Goal: Information Seeking & Learning: Learn about a topic

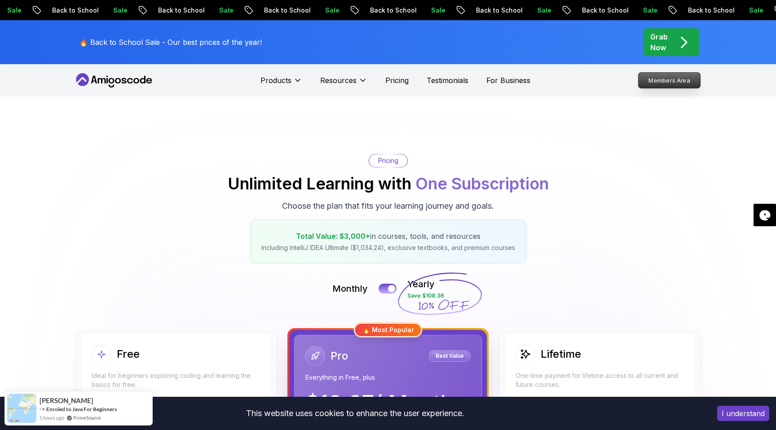
click at [676, 81] on p "Members Area" at bounding box center [669, 80] width 62 height 15
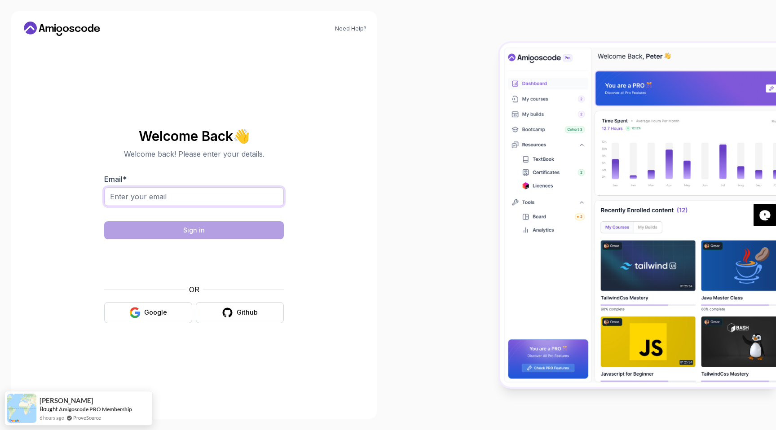
click at [210, 196] on input "Email *" at bounding box center [194, 196] width 180 height 19
type input "gsvije@gmail.com"
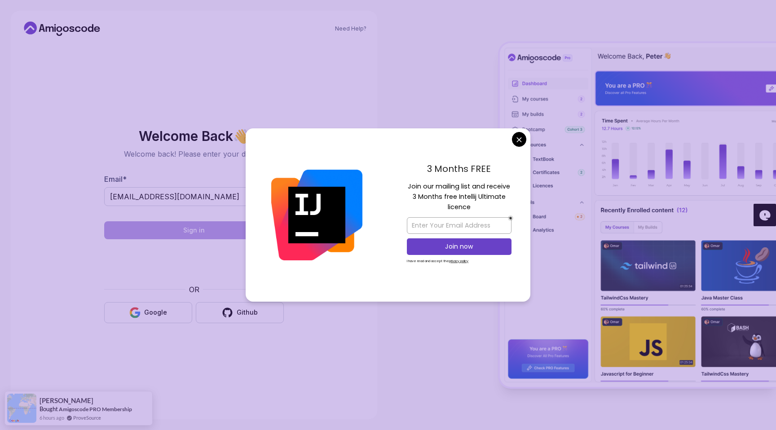
click at [520, 140] on body "Need Help? Welcome Back 👋 Welcome back! Please enter your details. Email * gsvi…" at bounding box center [388, 215] width 776 height 430
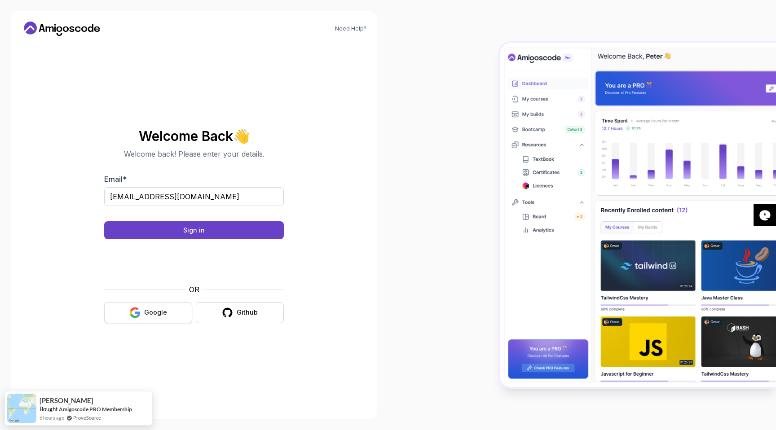
click at [155, 317] on button "Google" at bounding box center [148, 312] width 88 height 21
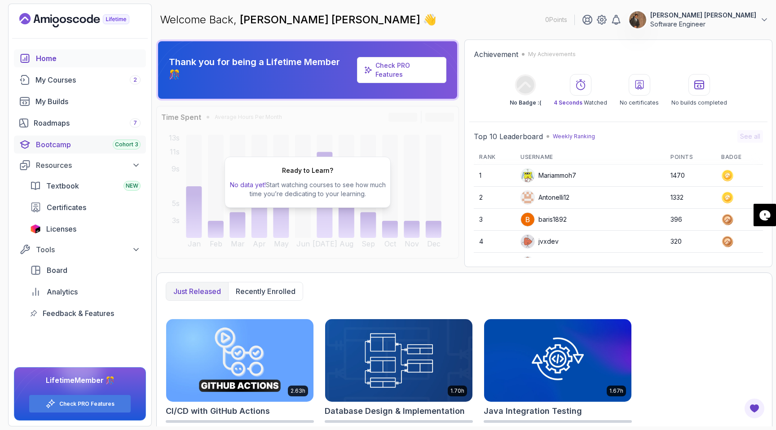
click at [66, 140] on div "Bootcamp Cohort 3" at bounding box center [88, 144] width 105 height 11
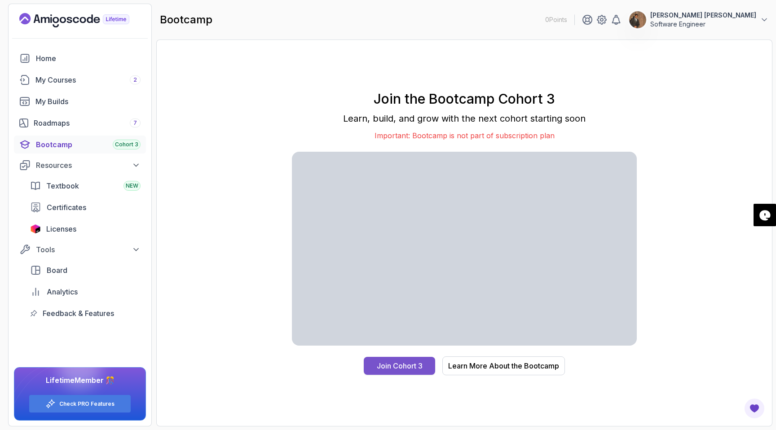
click at [401, 365] on div "Join Cohort 3" at bounding box center [400, 365] width 46 height 11
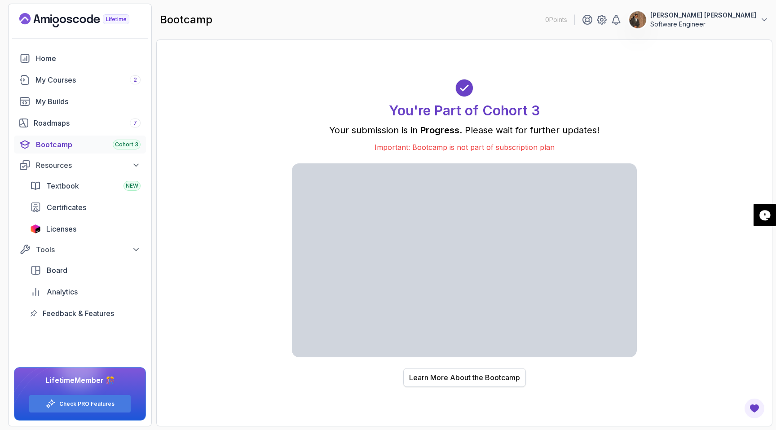
click at [479, 372] on div "Learn More About the Bootcamp" at bounding box center [464, 377] width 111 height 11
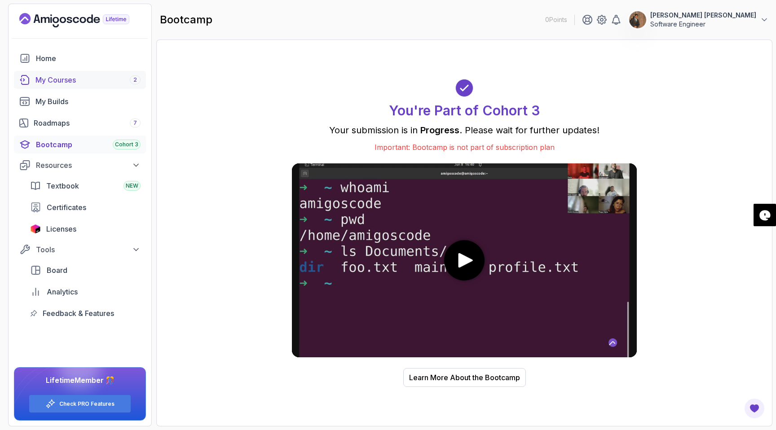
click at [80, 77] on div "My Courses 2" at bounding box center [87, 80] width 105 height 11
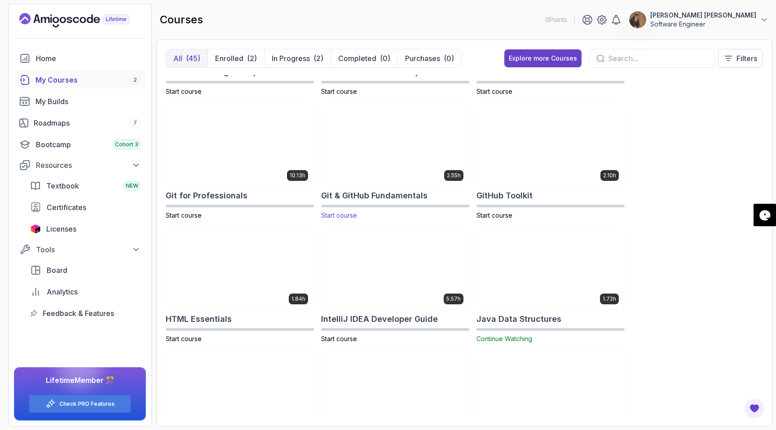
scroll to position [321, 0]
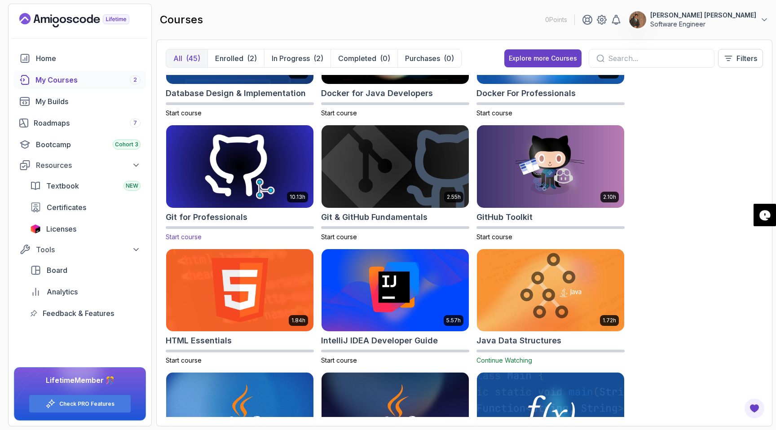
click at [246, 183] on img at bounding box center [240, 166] width 154 height 87
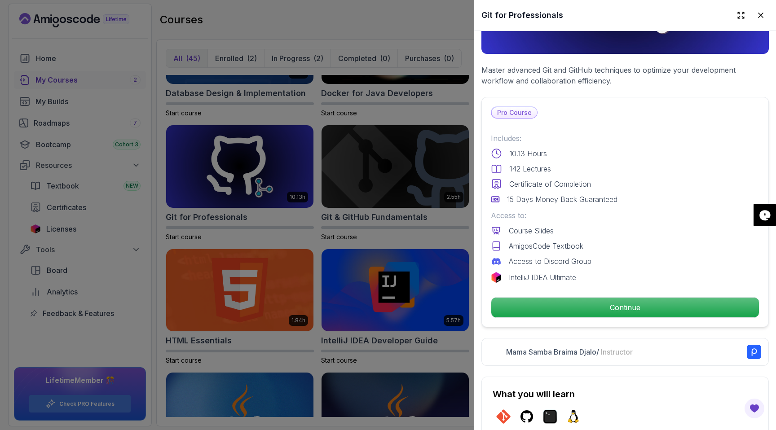
scroll to position [169, 0]
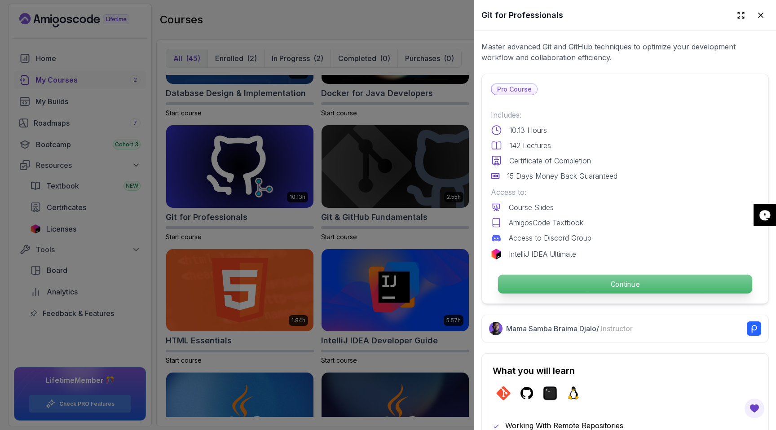
click at [611, 282] on p "Continue" at bounding box center [625, 284] width 254 height 19
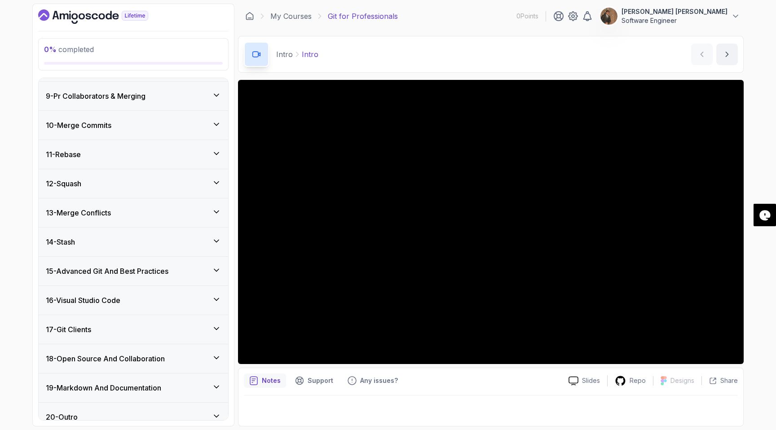
scroll to position [354, 0]
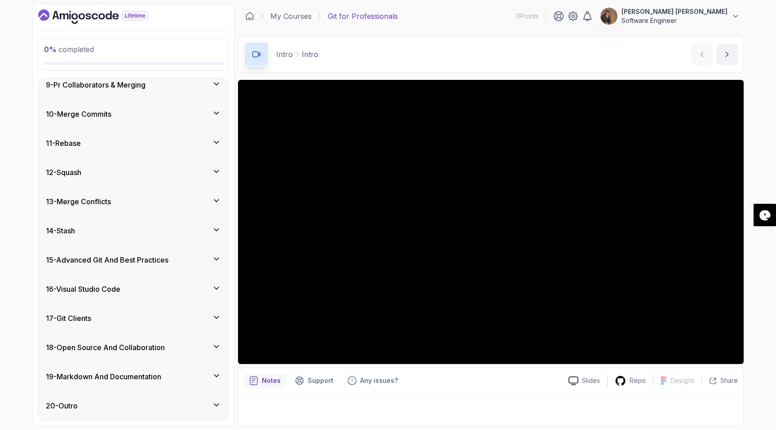
click at [171, 289] on div "16 - Visual Studio Code" at bounding box center [133, 289] width 175 height 11
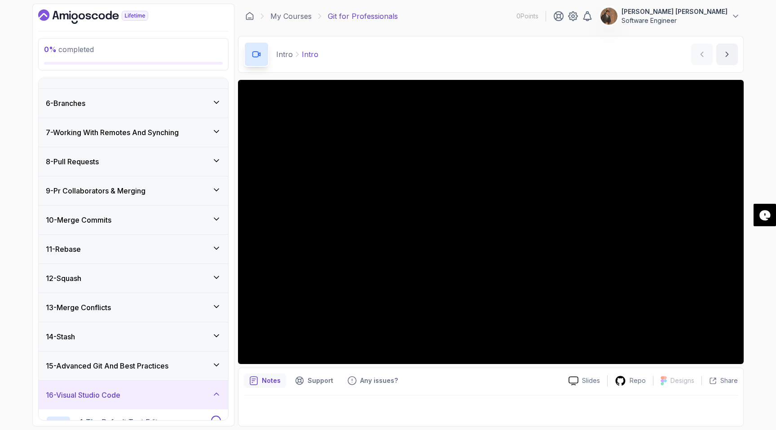
scroll to position [0, 0]
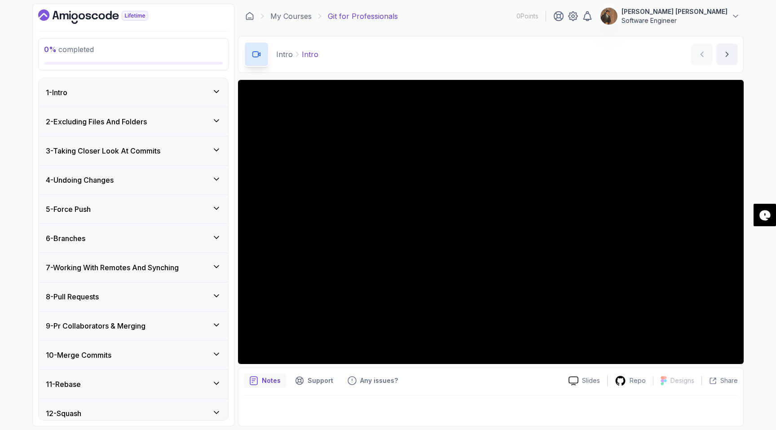
click at [47, 16] on icon "Dashboard" at bounding box center [93, 16] width 110 height 14
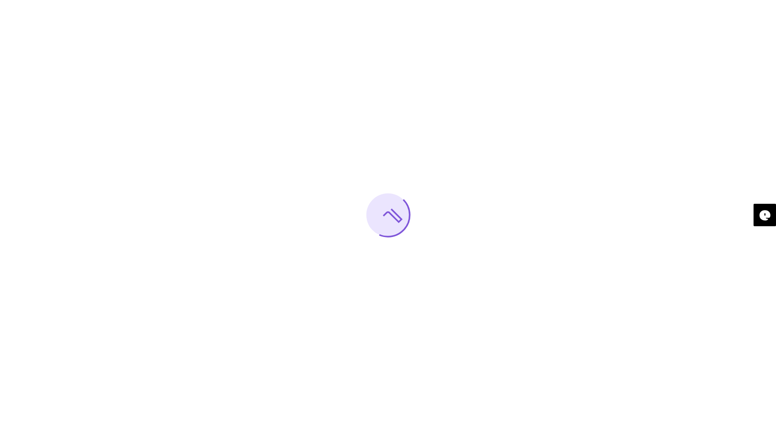
click at [47, 16] on div at bounding box center [388, 215] width 776 height 430
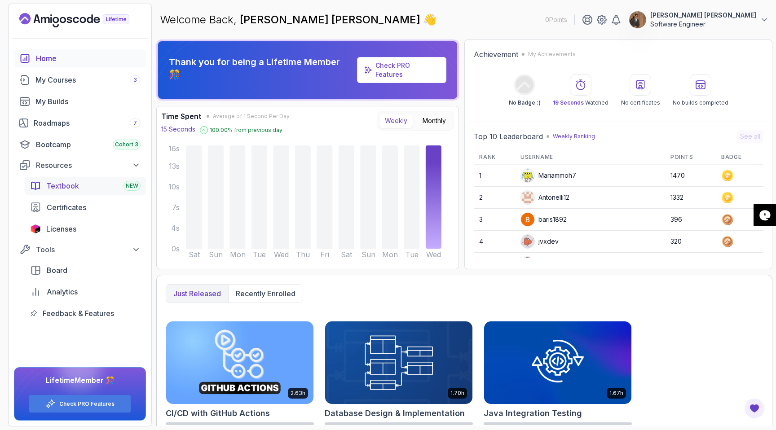
click at [83, 186] on div "Textbook NEW" at bounding box center [93, 185] width 94 height 11
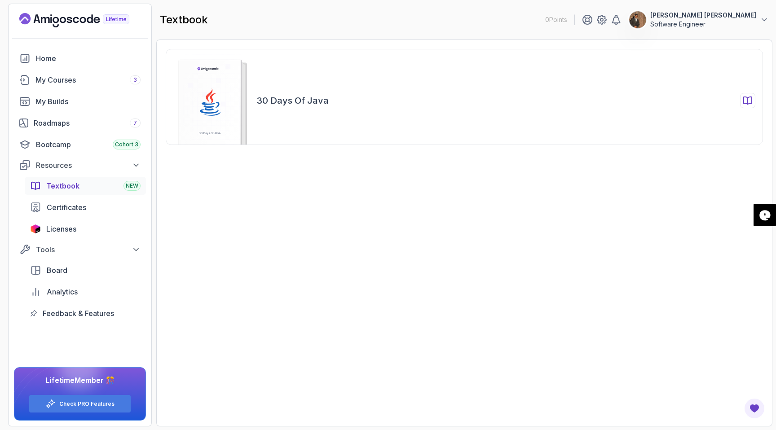
click at [210, 110] on icon at bounding box center [209, 109] width 9 height 3
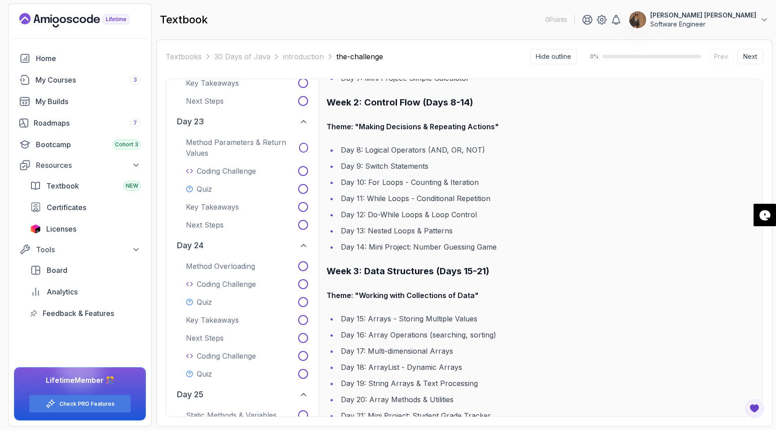
scroll to position [2588, 0]
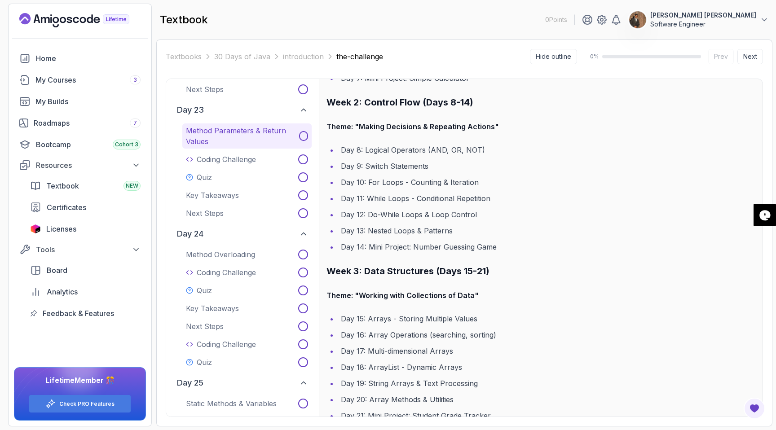
click at [245, 125] on p "Method Parameters & Return Values" at bounding box center [241, 136] width 110 height 22
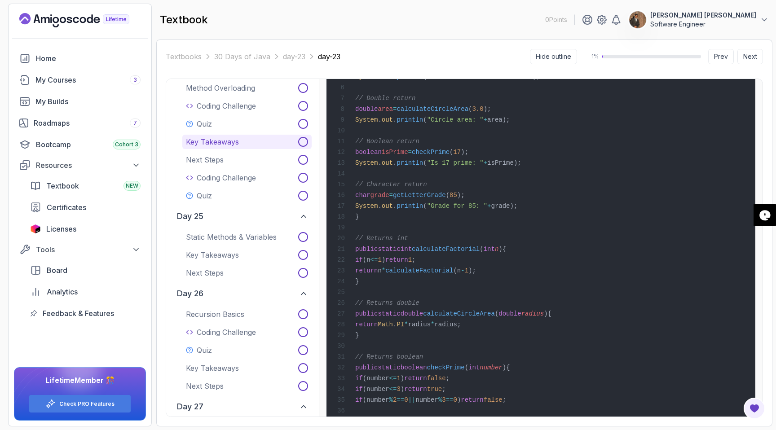
scroll to position [2925, 0]
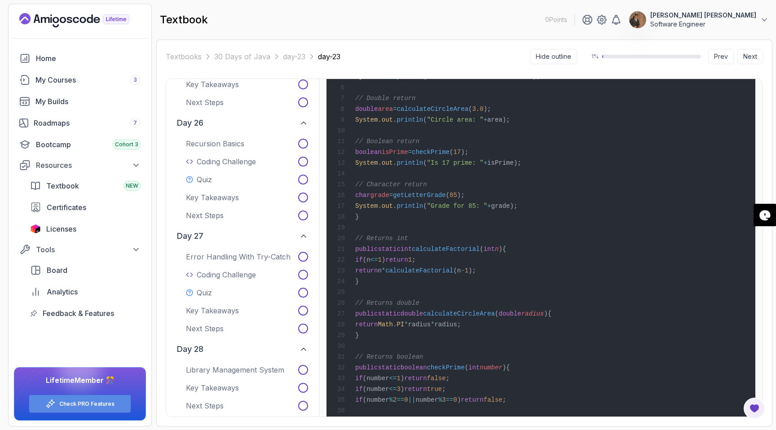
click at [94, 403] on link "Check PRO Features" at bounding box center [86, 403] width 55 height 7
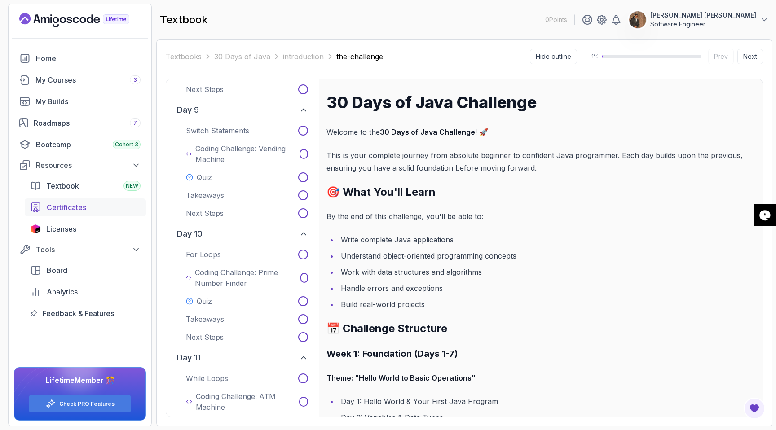
scroll to position [914, 0]
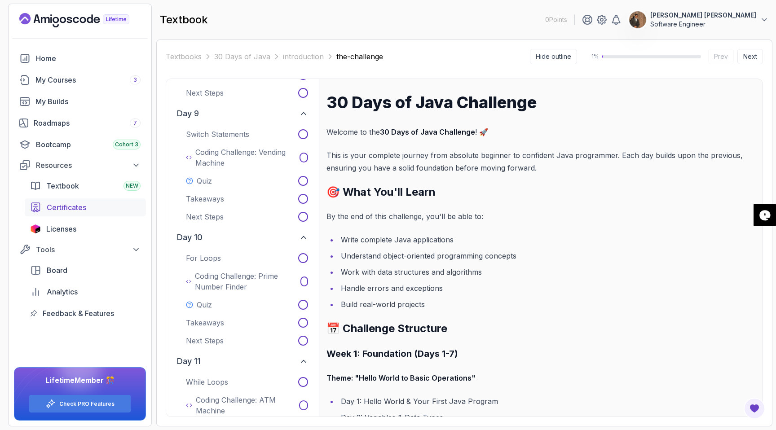
click at [81, 207] on span "Certificates" at bounding box center [67, 207] width 40 height 11
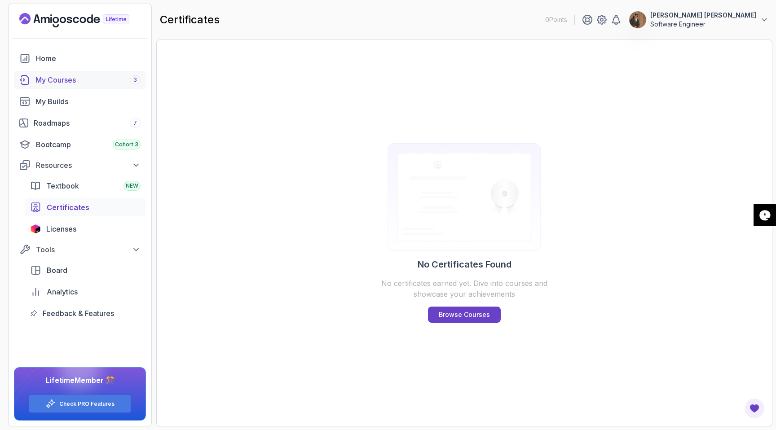
click at [54, 77] on div "My Courses 3" at bounding box center [87, 80] width 105 height 11
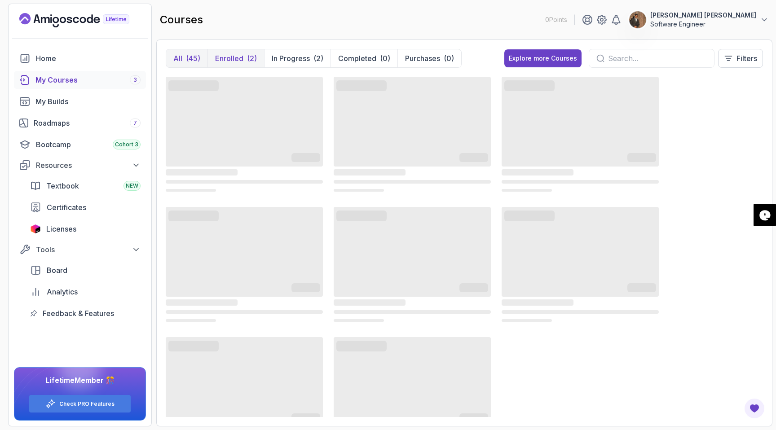
click at [232, 58] on p "Enrolled" at bounding box center [229, 58] width 28 height 11
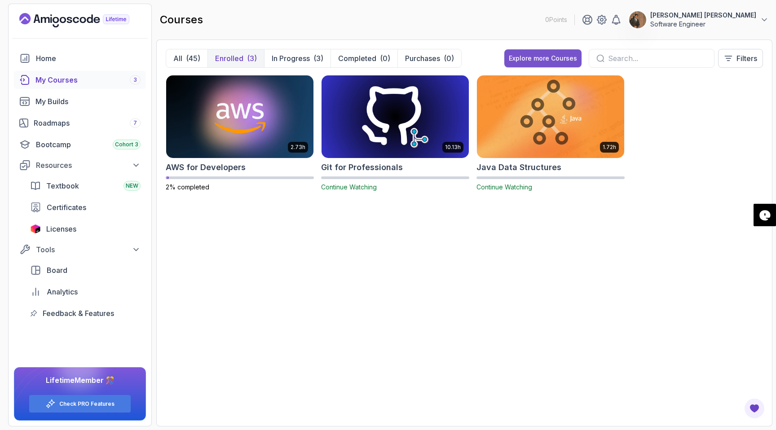
click at [536, 54] on div "Explore more Courses" at bounding box center [543, 58] width 68 height 9
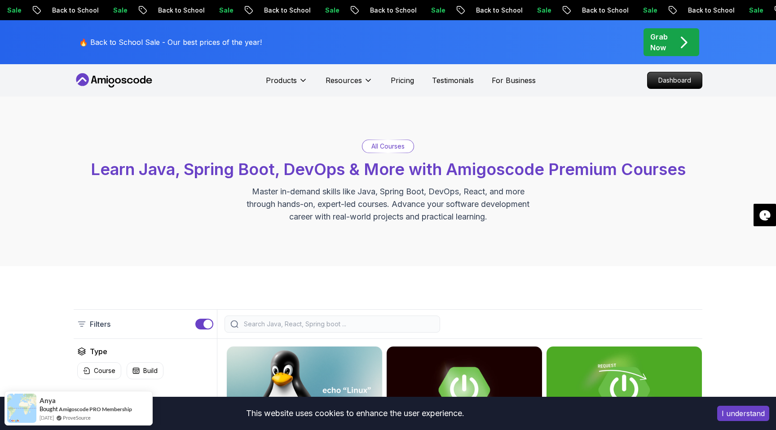
click at [389, 148] on p "All Courses" at bounding box center [387, 146] width 33 height 9
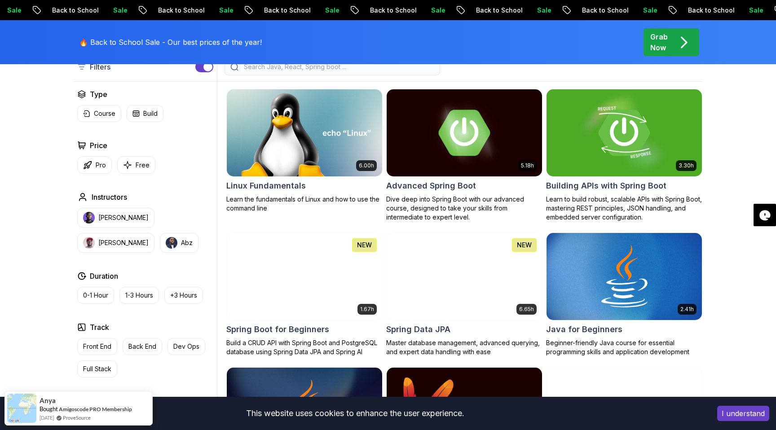
scroll to position [307, 0]
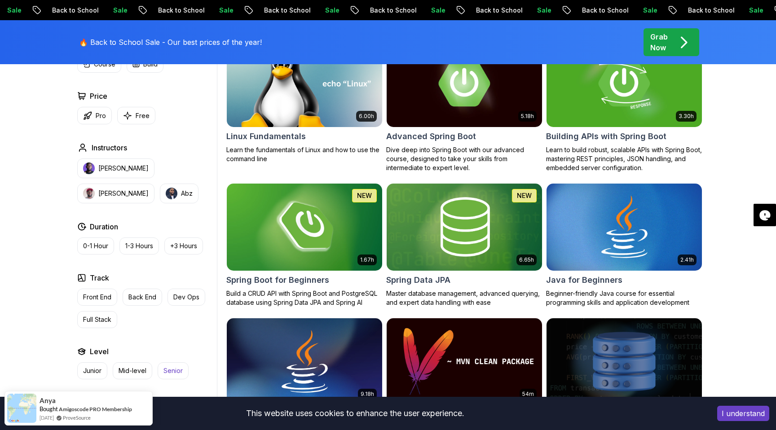
click at [171, 370] on p "Senior" at bounding box center [172, 370] width 19 height 9
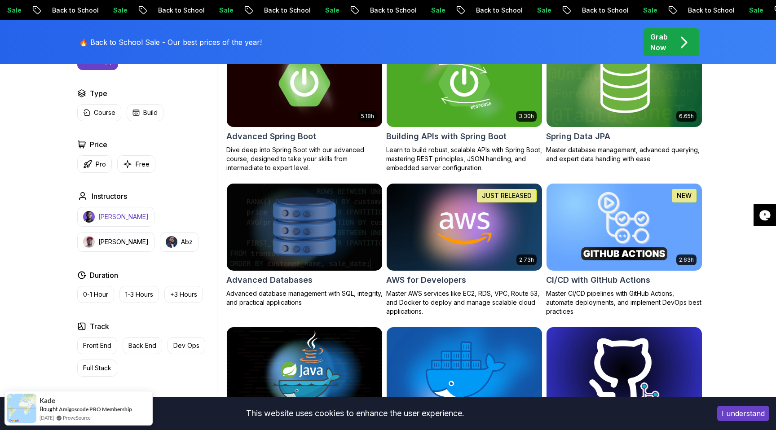
click at [121, 217] on p "[PERSON_NAME]" at bounding box center [123, 216] width 50 height 9
click at [96, 164] on p "Pro" at bounding box center [101, 164] width 10 height 9
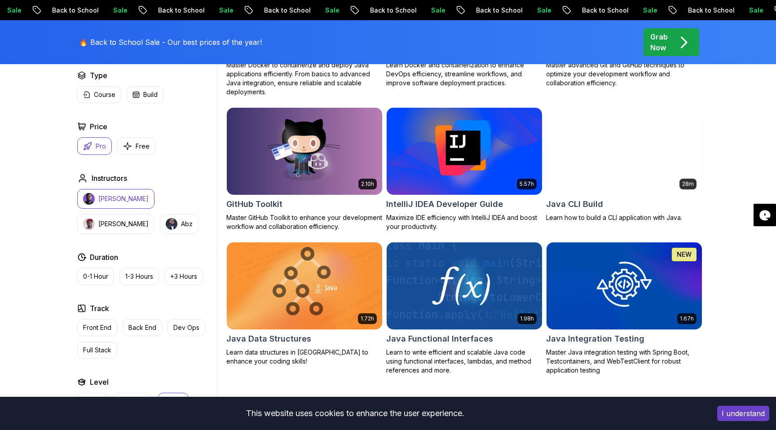
scroll to position [688, 0]
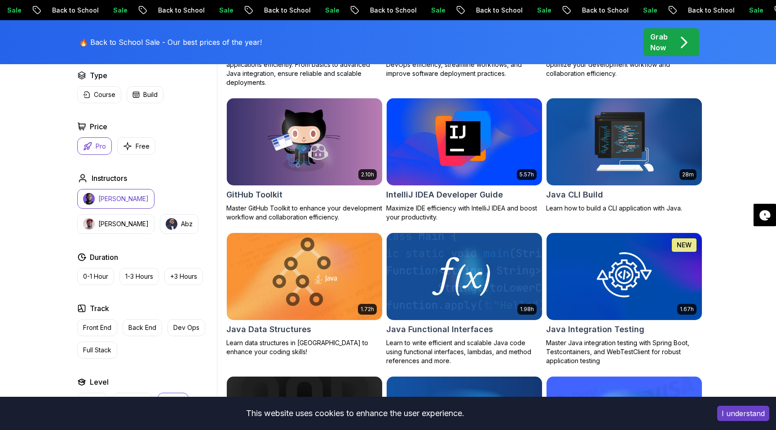
click at [474, 167] on img at bounding box center [463, 141] width 163 height 91
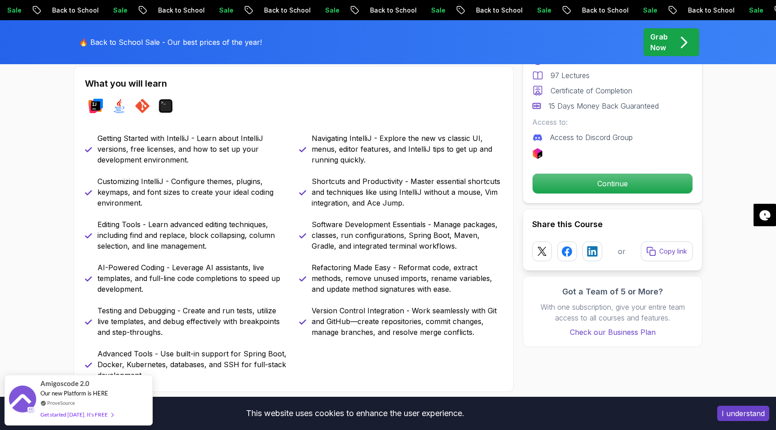
scroll to position [448, 0]
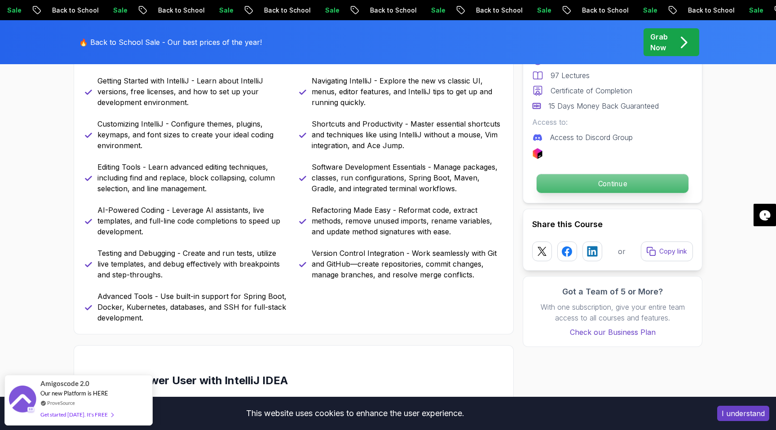
click at [607, 183] on p "Continue" at bounding box center [612, 183] width 152 height 19
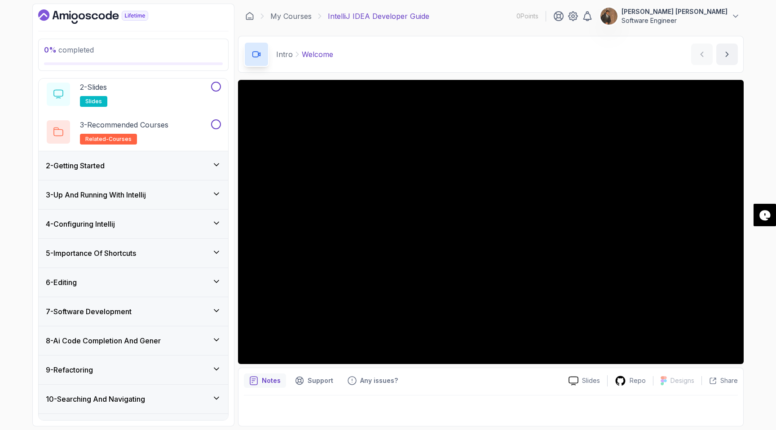
scroll to position [179, 0]
